Goal: Use online tool/utility: Utilize a website feature to perform a specific function

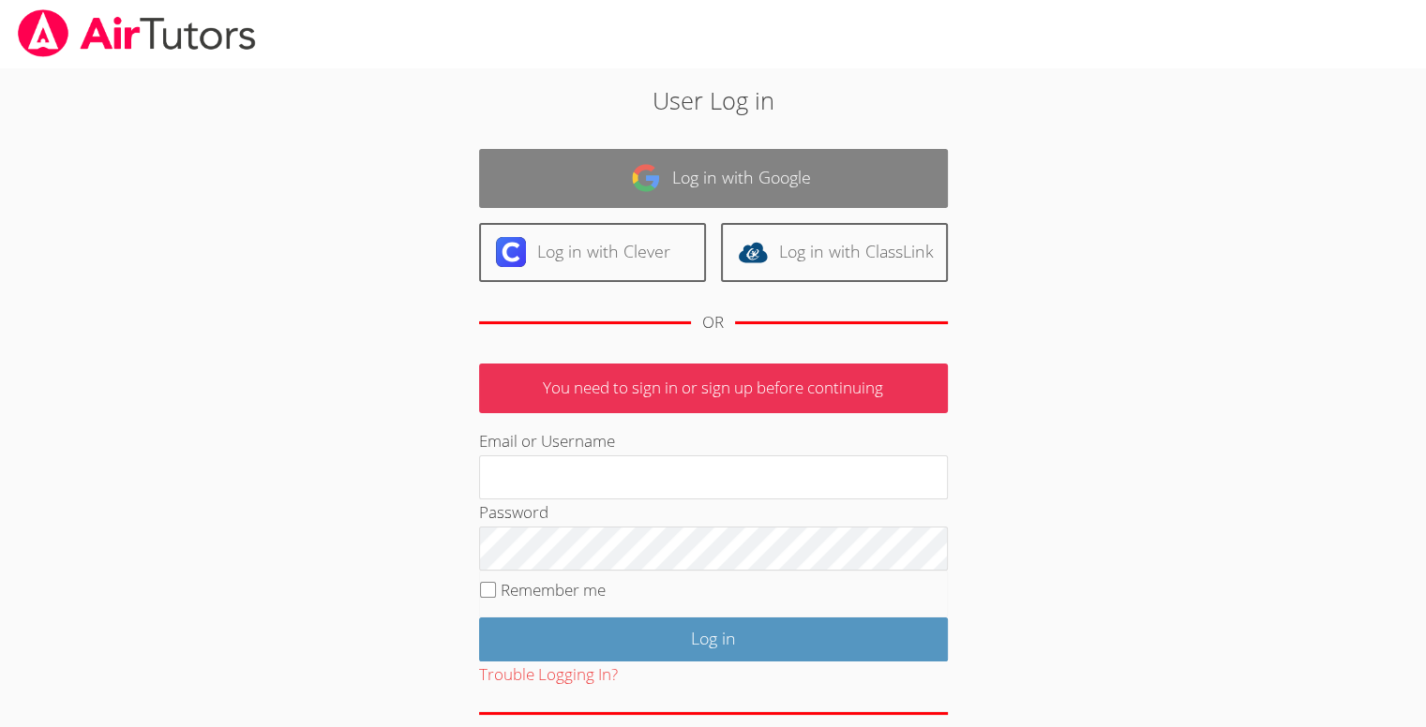
click at [552, 169] on link "Log in with Google" at bounding box center [713, 178] width 469 height 59
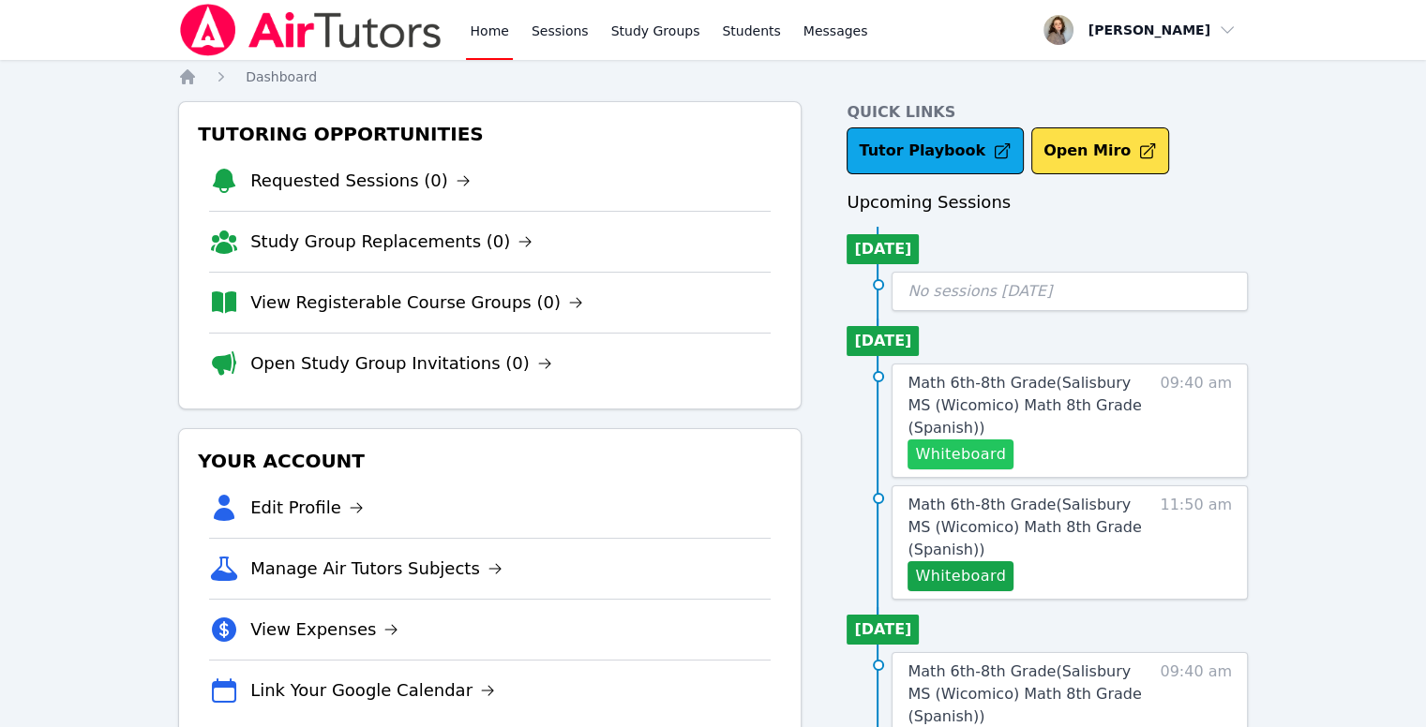
click at [981, 451] on button "Whiteboard" at bounding box center [960, 455] width 106 height 30
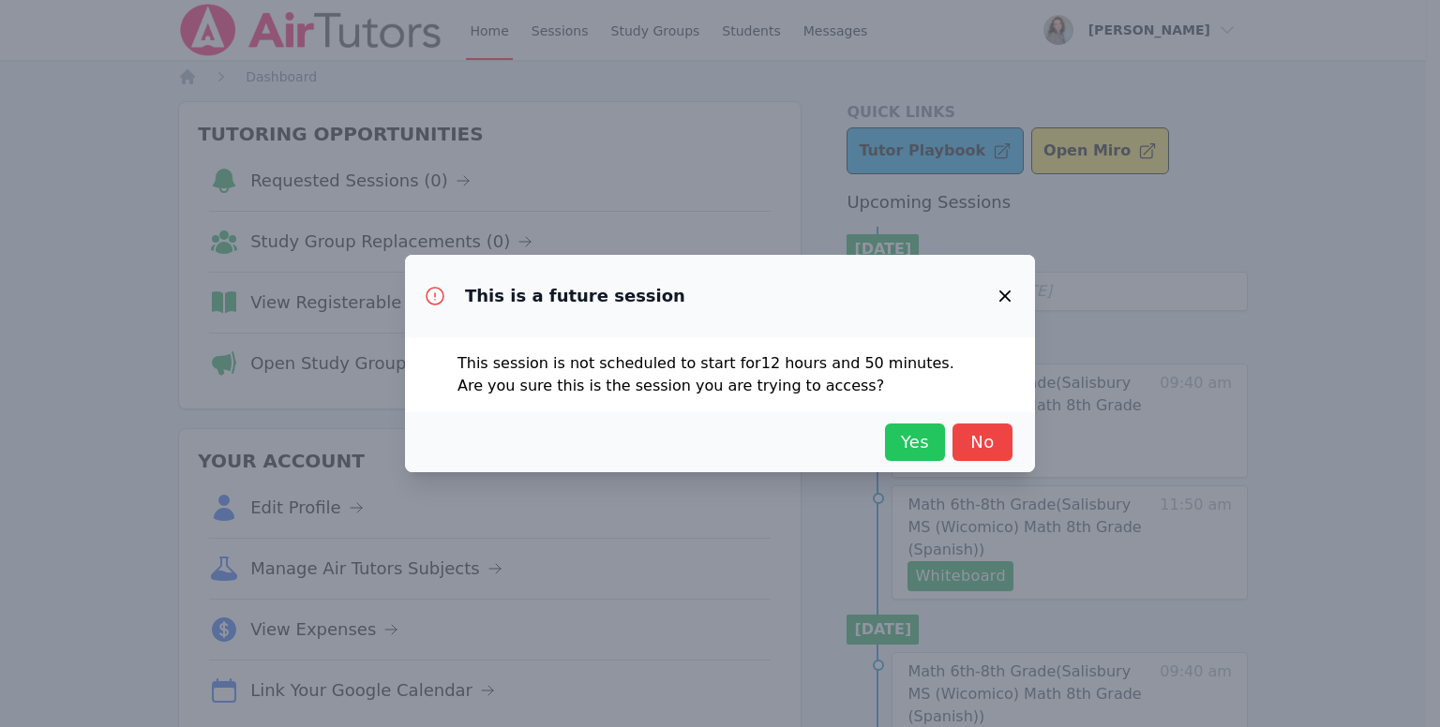
click at [919, 443] on span "Yes" at bounding box center [914, 442] width 41 height 26
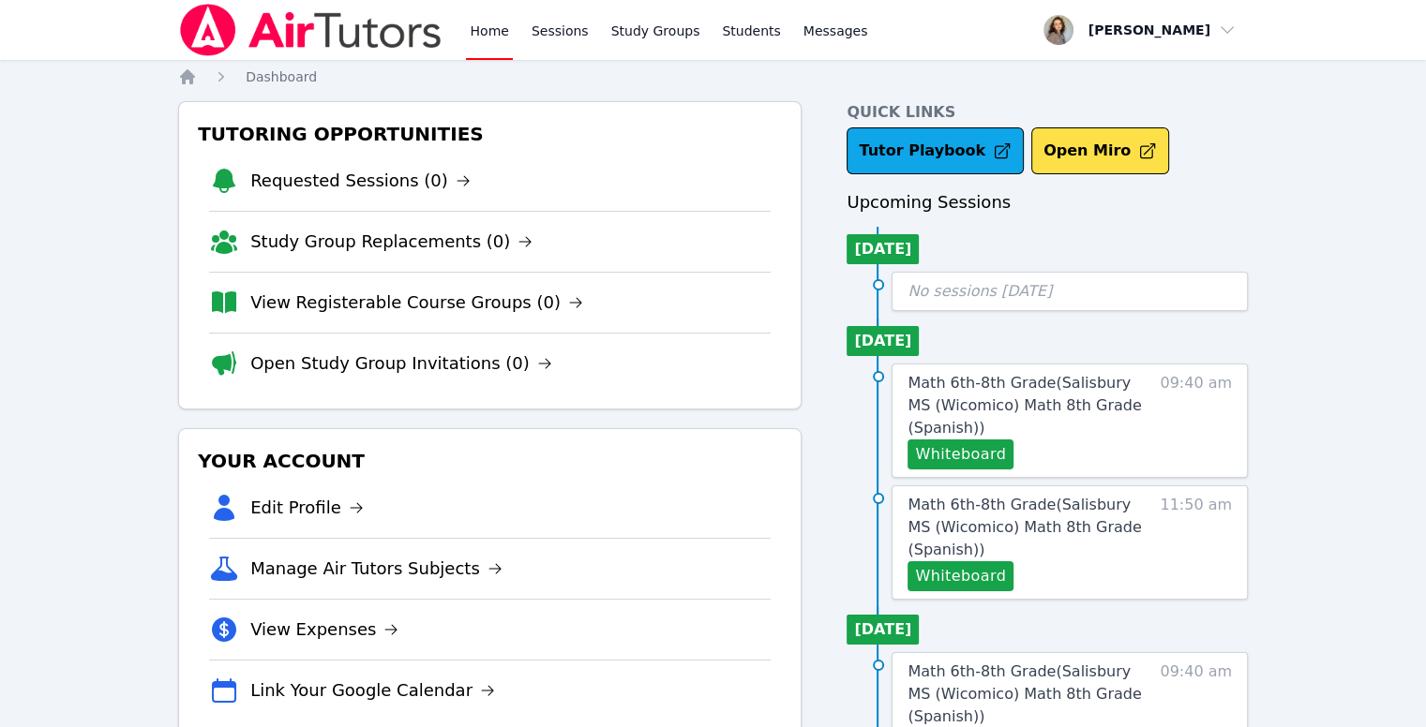
click at [487, 26] on link "Home" at bounding box center [489, 30] width 46 height 60
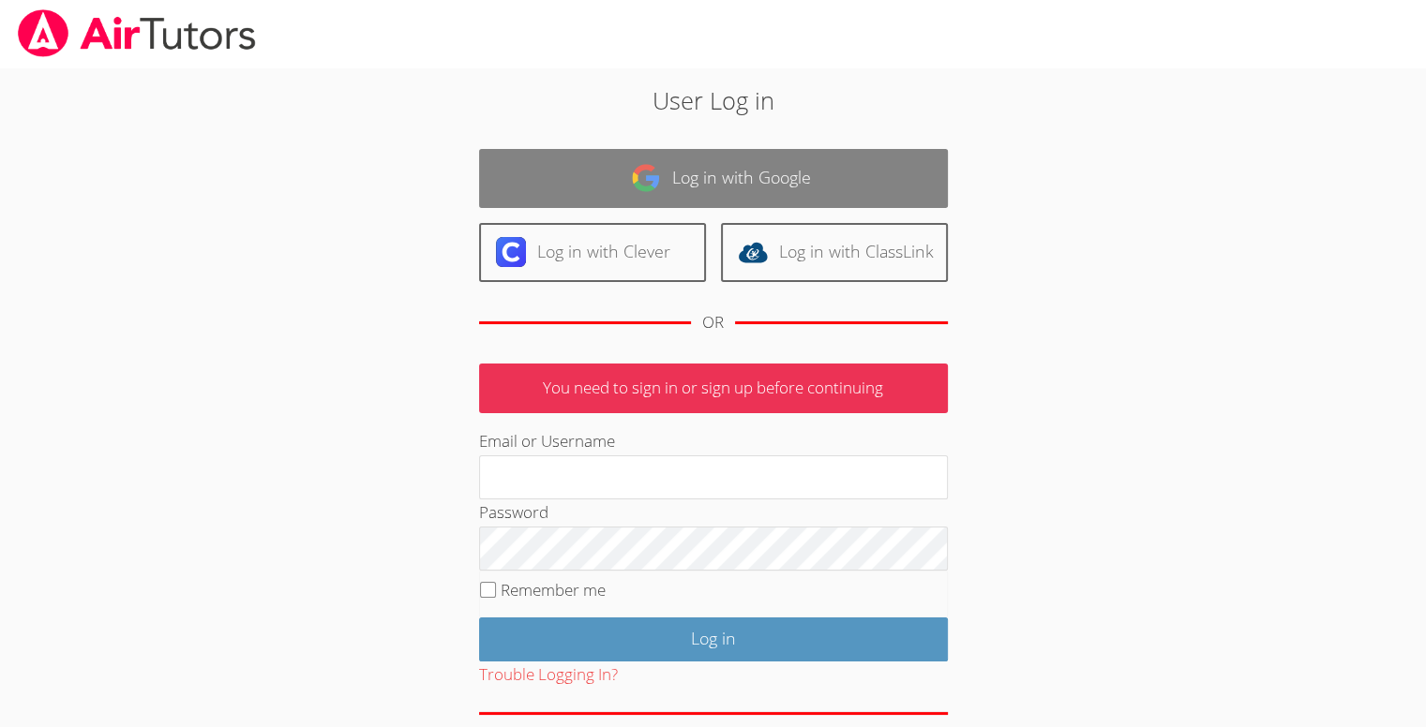
click at [599, 170] on link "Log in with Google" at bounding box center [713, 178] width 469 height 59
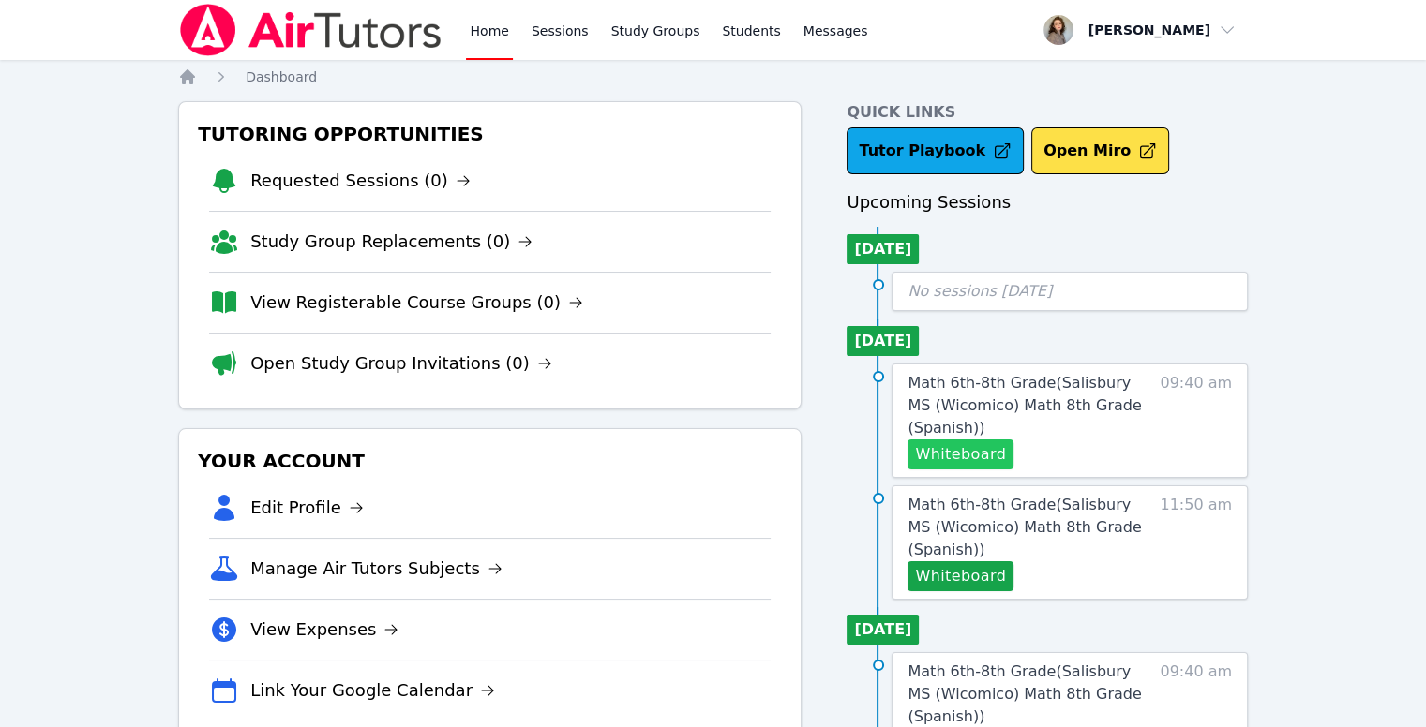
click at [976, 457] on button "Whiteboard" at bounding box center [960, 455] width 106 height 30
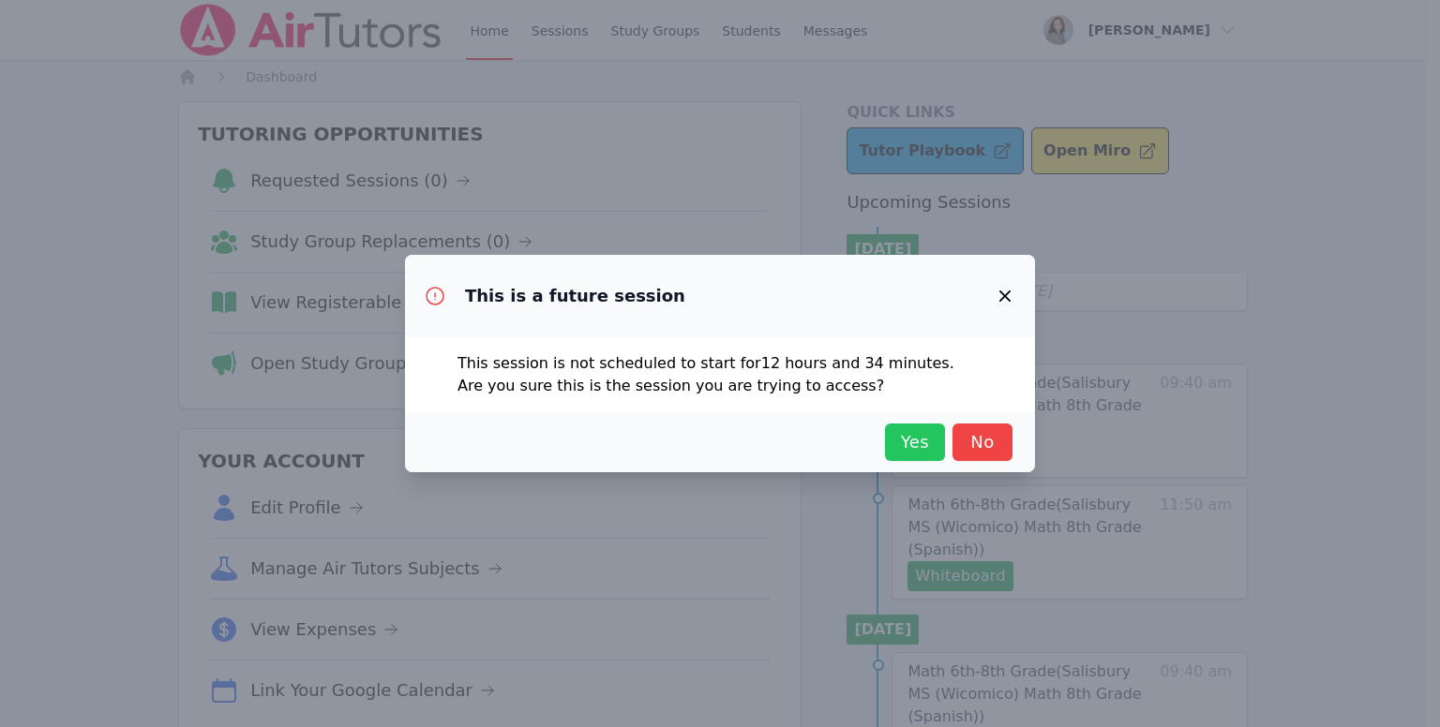
click at [919, 433] on span "Yes" at bounding box center [914, 442] width 41 height 26
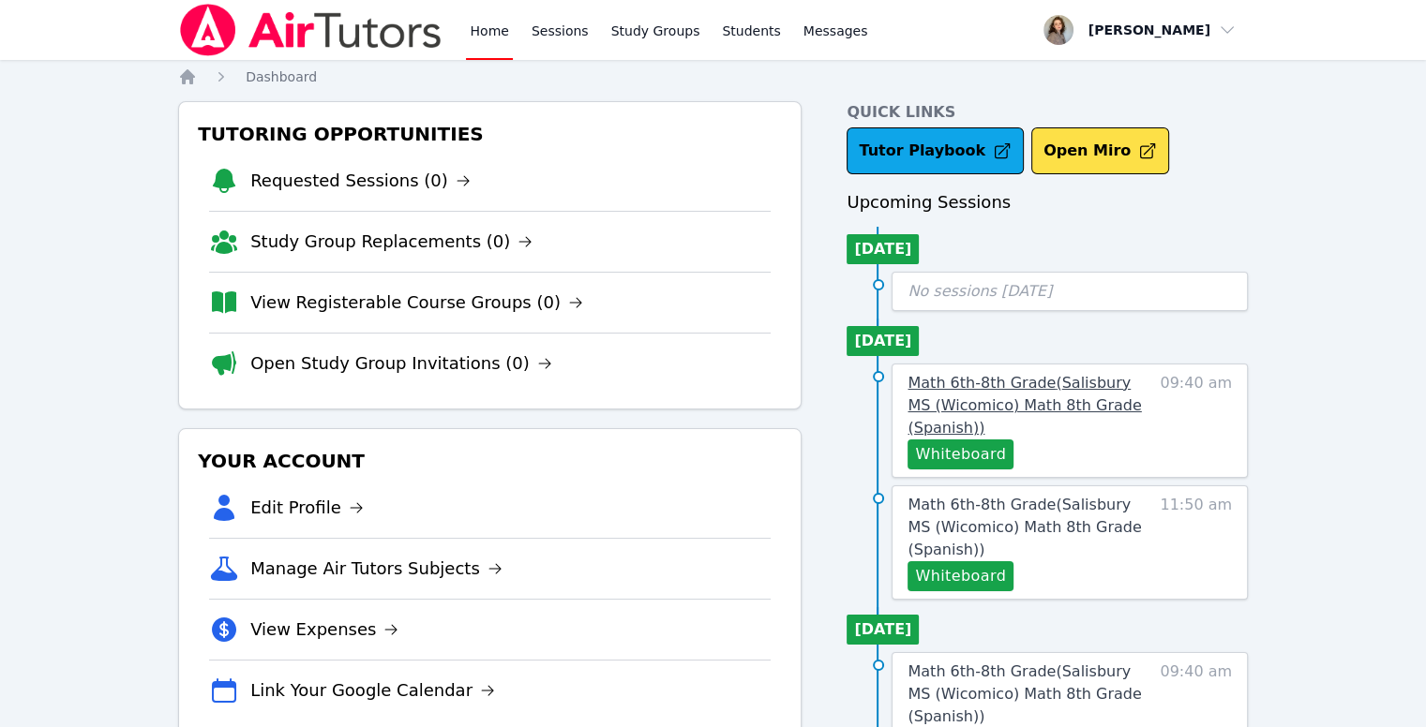
click at [1091, 383] on span "Math 6th-8th Grade ( Salisbury MS (Wicomico) Math 8th Grade (Spanish) )" at bounding box center [1023, 405] width 233 height 63
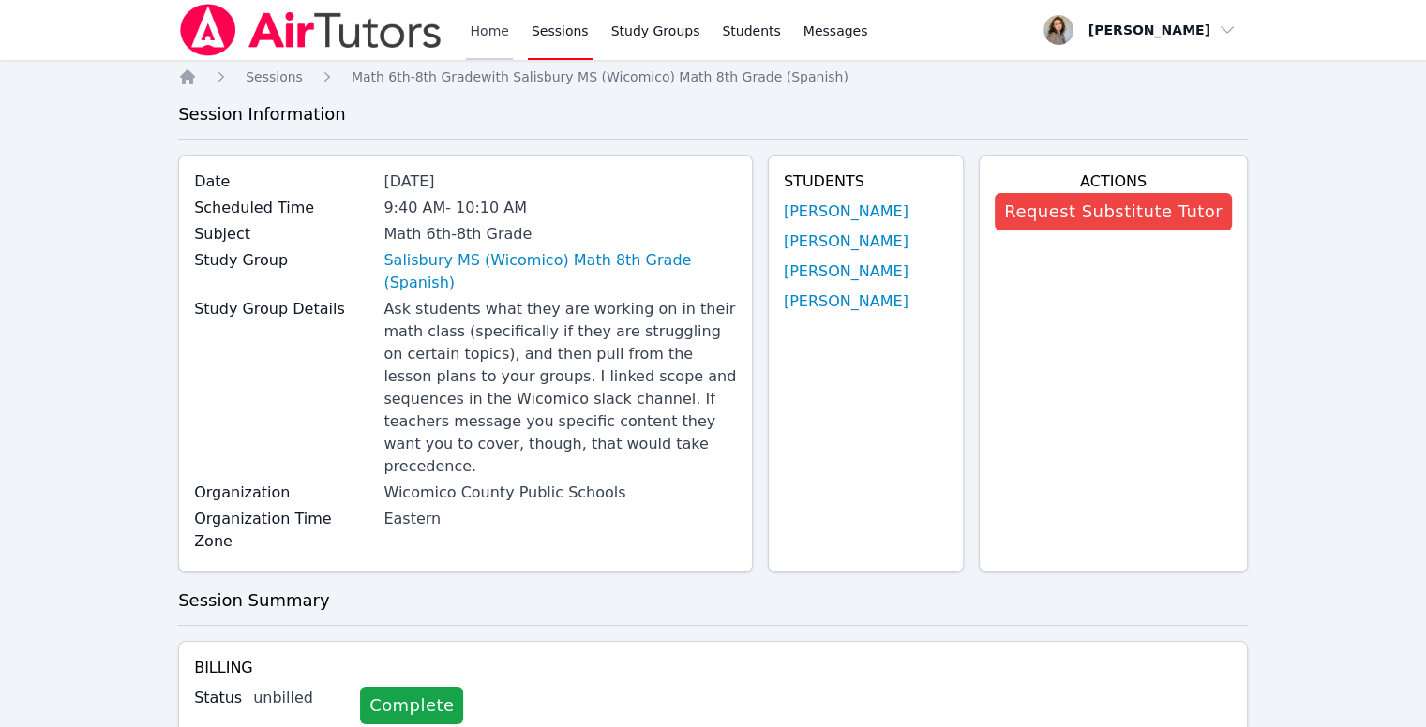
click at [490, 34] on link "Home" at bounding box center [489, 30] width 46 height 60
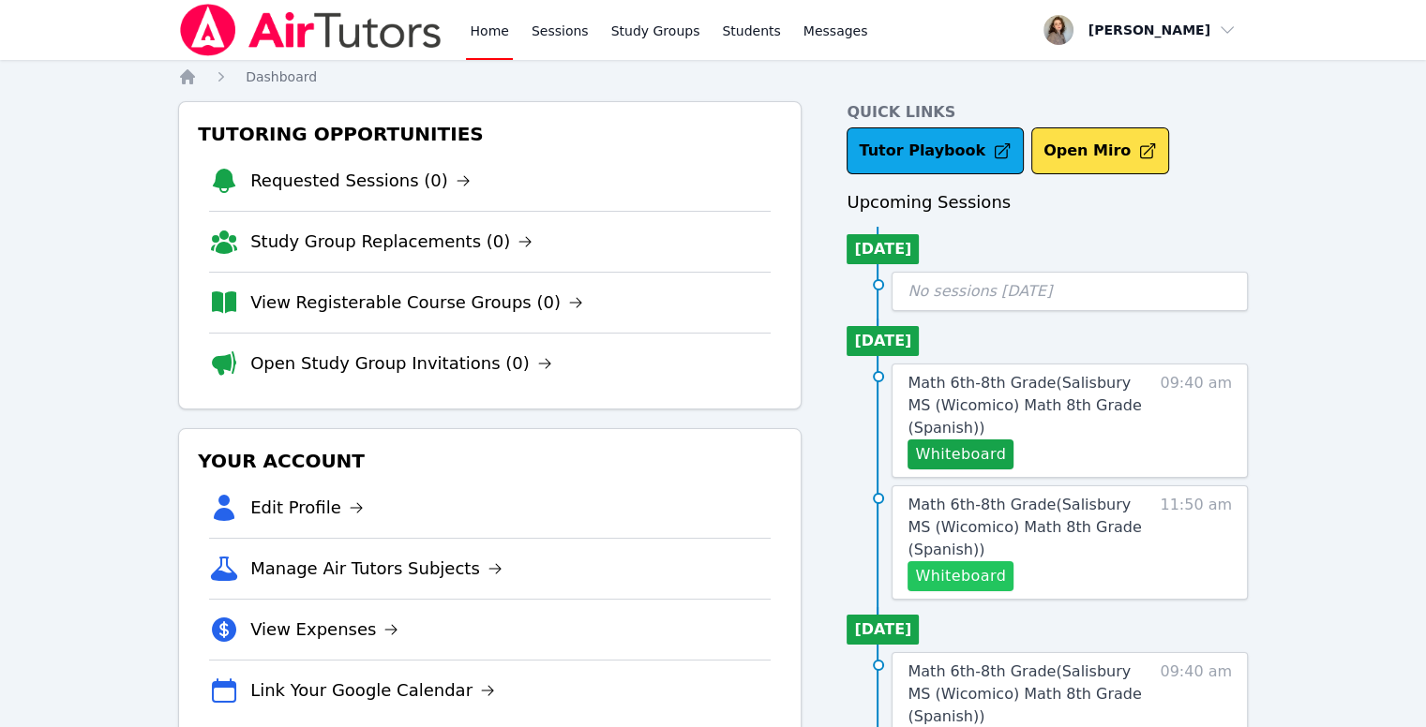
click at [993, 580] on button "Whiteboard" at bounding box center [960, 577] width 106 height 30
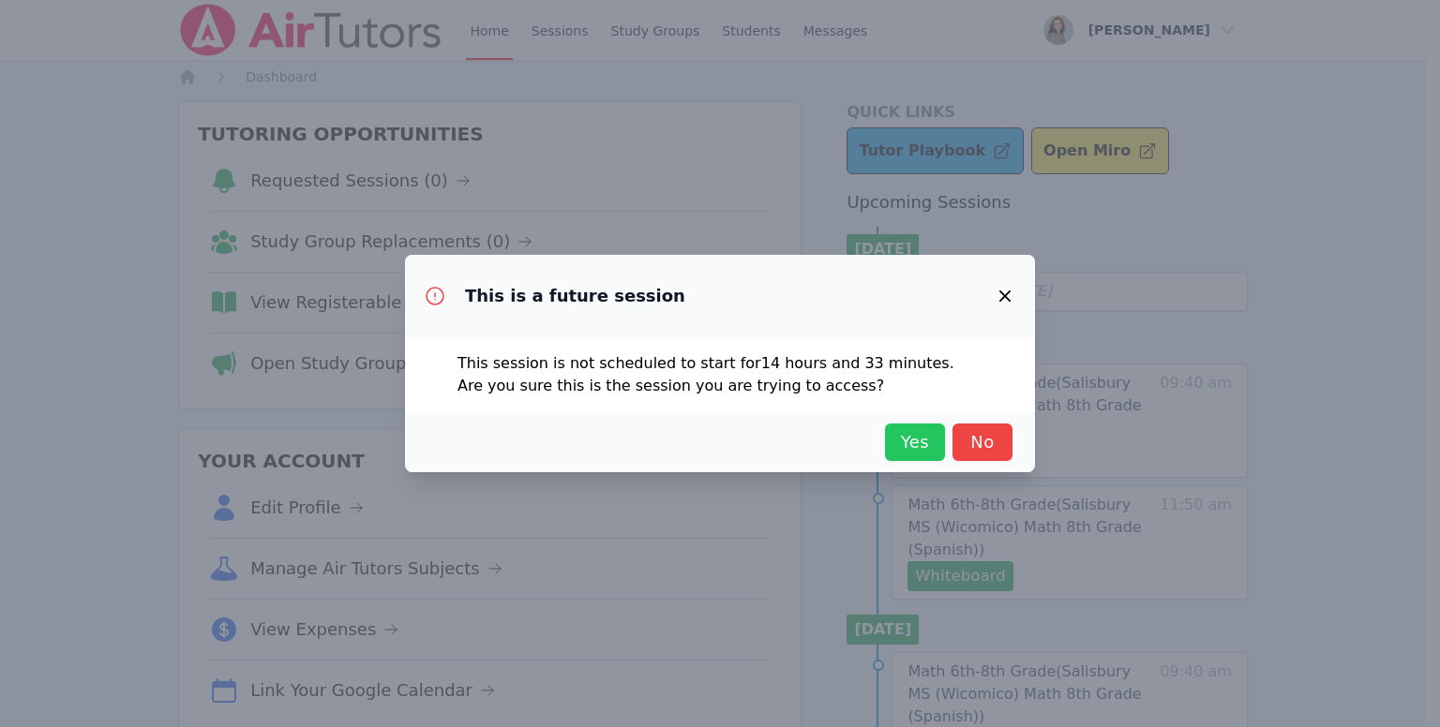
click at [915, 441] on span "Yes" at bounding box center [914, 442] width 41 height 26
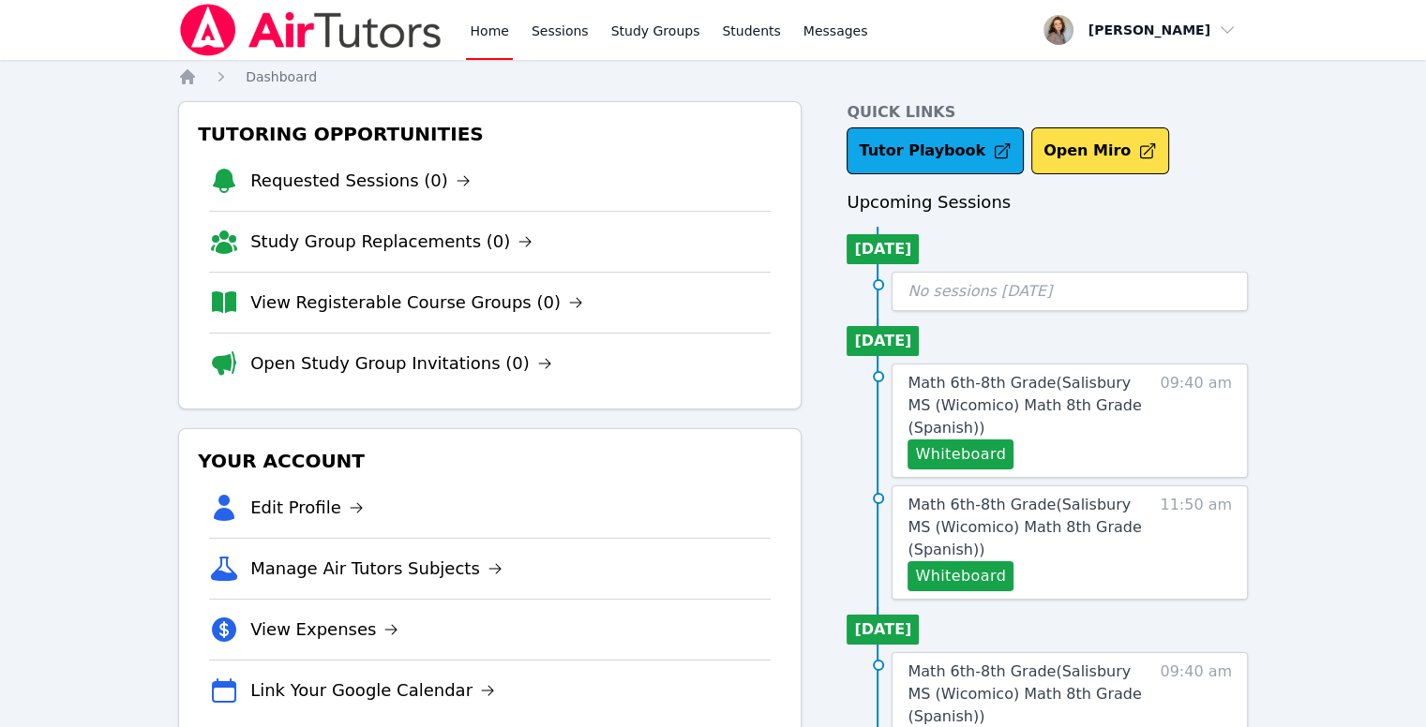
click at [473, 44] on link "Home" at bounding box center [489, 30] width 46 height 60
